Goal: Task Accomplishment & Management: Manage account settings

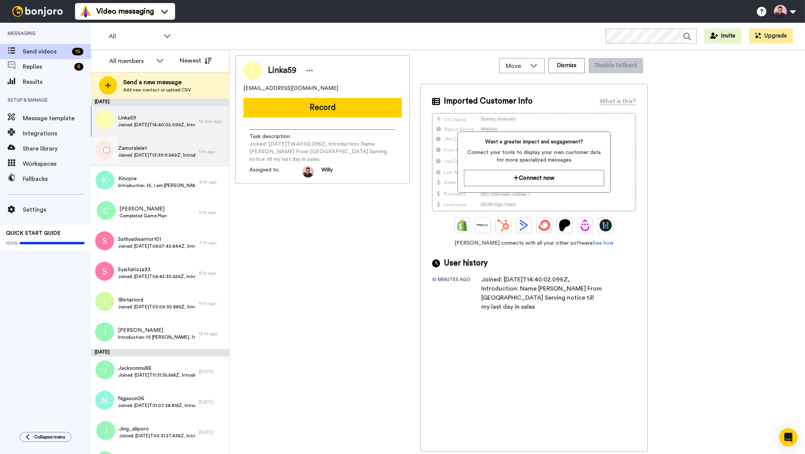
click at [150, 159] on div "Zamoralelet Joined: [DATE]T13:39:11.549Z, Introduction: What's your name? [PERS…" at bounding box center [145, 151] width 108 height 30
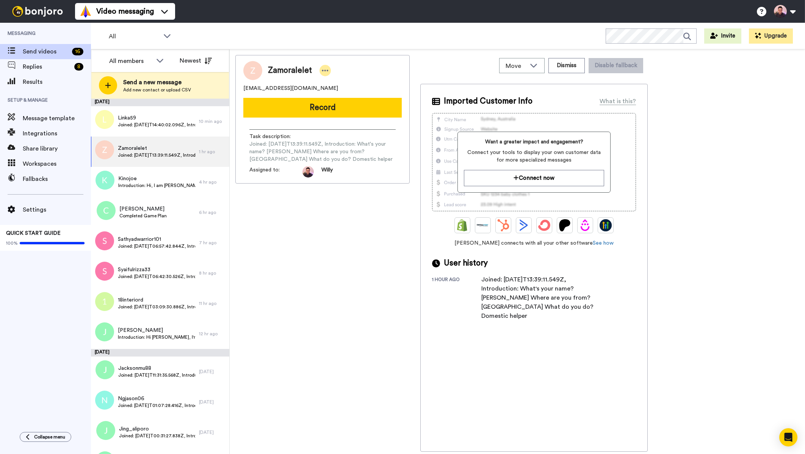
click at [325, 71] on icon at bounding box center [325, 71] width 7 height 8
click at [339, 81] on li "Edit contact" at bounding box center [346, 83] width 55 height 11
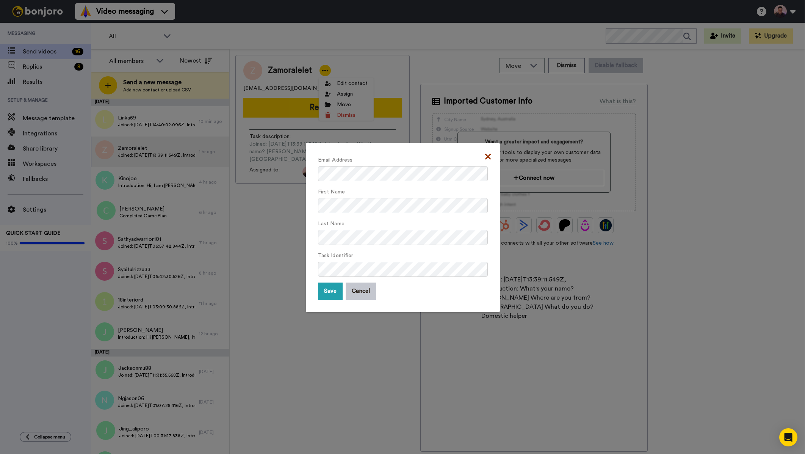
click at [485, 157] on icon at bounding box center [488, 156] width 6 height 6
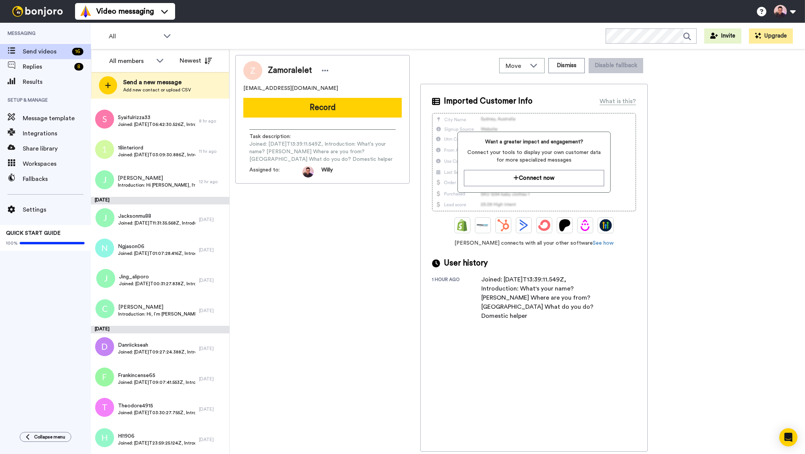
scroll to position [153, 0]
click at [163, 385] on div "Frankincense65 Joined: [DATE]T09:07:41.553Z, Introduction: Hi [PERSON_NAME], go…" at bounding box center [145, 378] width 108 height 30
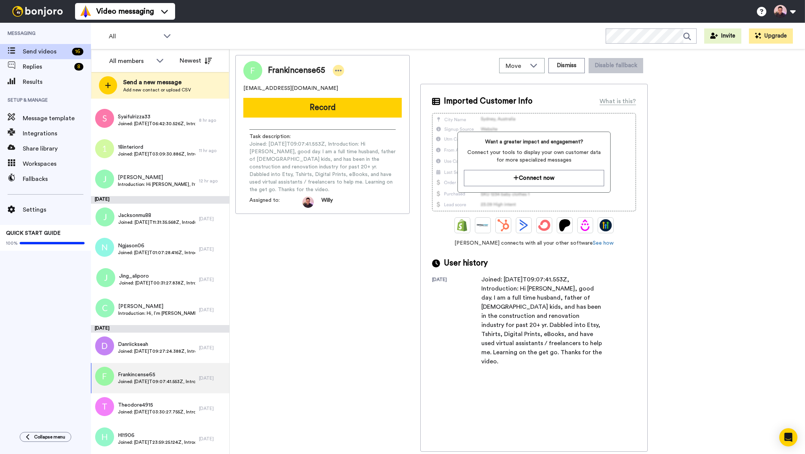
click at [337, 71] on icon at bounding box center [338, 71] width 7 height 8
click at [342, 83] on icon at bounding box center [341, 83] width 6 height 6
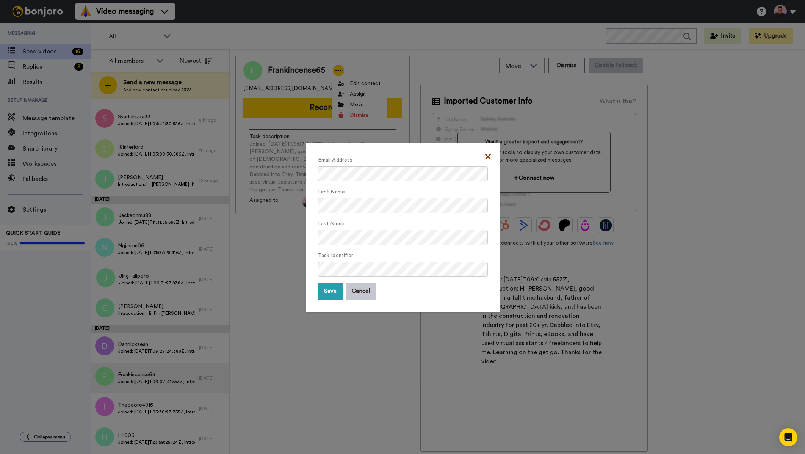
click at [487, 157] on icon at bounding box center [488, 156] width 6 height 9
